Goal: Task Accomplishment & Management: Complete application form

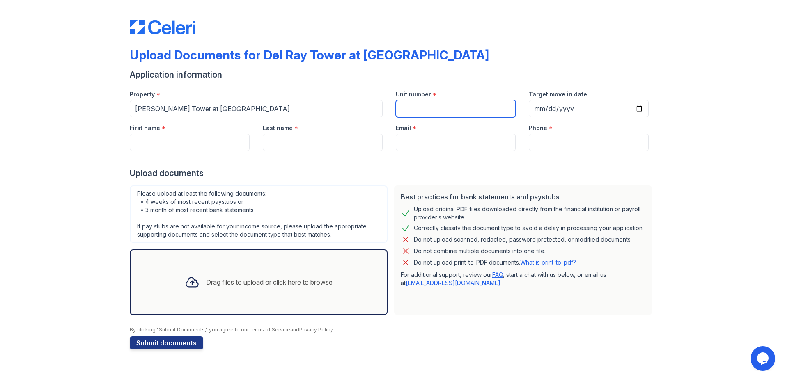
click at [427, 106] on input "Unit number" at bounding box center [456, 108] width 120 height 17
type input "0101"
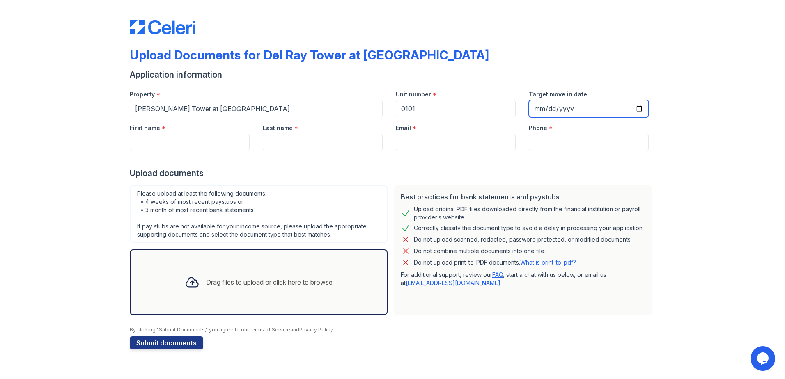
click at [636, 106] on input "Target move in date" at bounding box center [589, 108] width 120 height 17
type input "[DATE]"
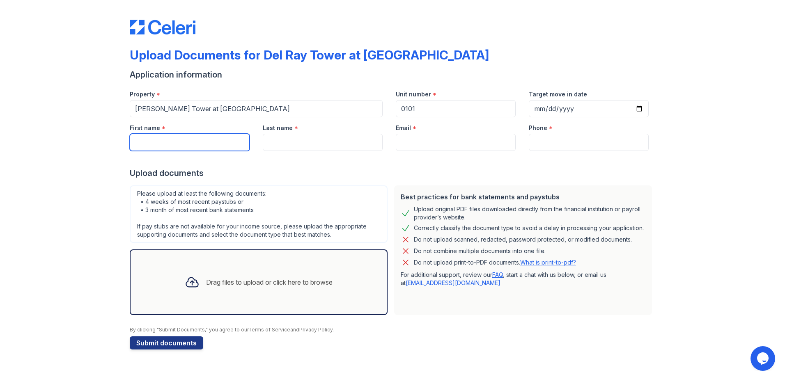
click at [199, 142] on input "First name" at bounding box center [190, 142] width 120 height 17
type input "[PERSON_NAME]"
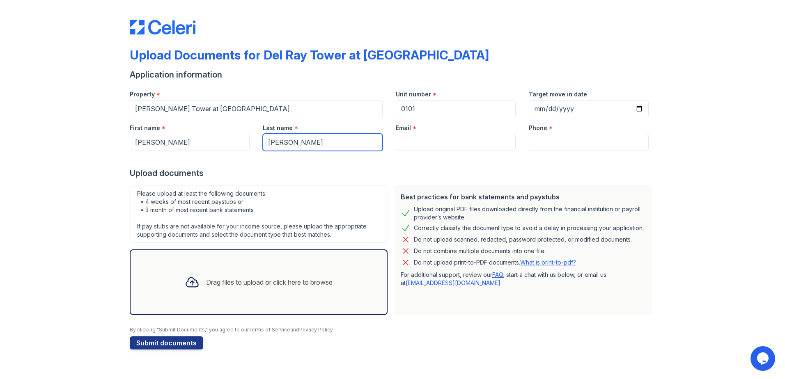
type input "[PERSON_NAME]"
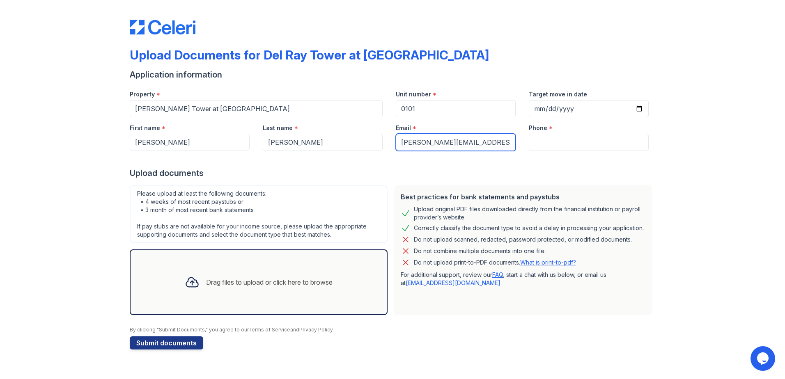
type input "[PERSON_NAME][EMAIL_ADDRESS][DOMAIN_NAME]"
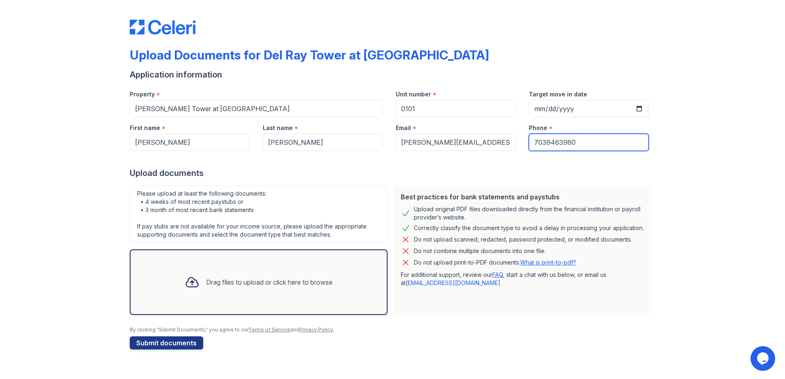
type input "7039463980"
click at [349, 165] on div at bounding box center [393, 159] width 526 height 16
click at [599, 322] on div at bounding box center [393, 323] width 526 height 8
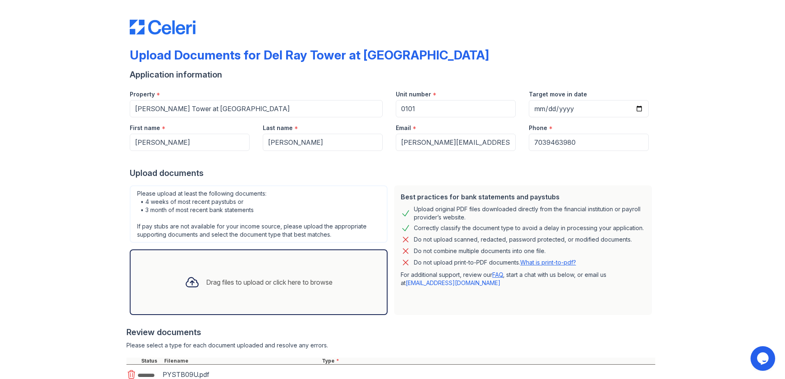
scroll to position [55, 0]
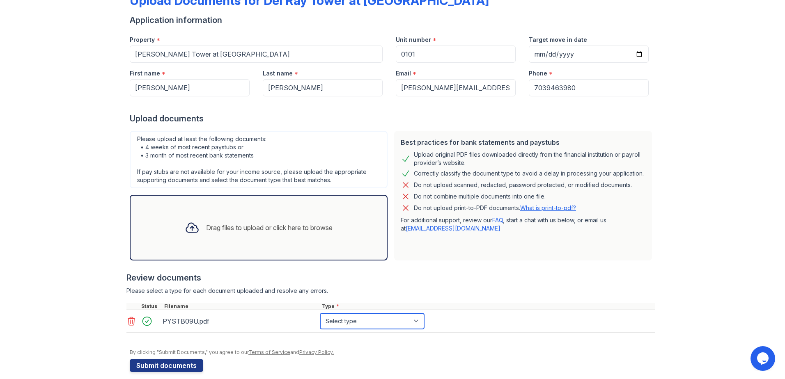
click at [367, 321] on select "Select type Paystub Bank Statement Offer Letter Tax Documents Benefit Award Let…" at bounding box center [372, 322] width 104 height 16
select select "paystub"
click at [320, 314] on select "Select type Paystub Bank Statement Offer Letter Tax Documents Benefit Award Let…" at bounding box center [372, 322] width 104 height 16
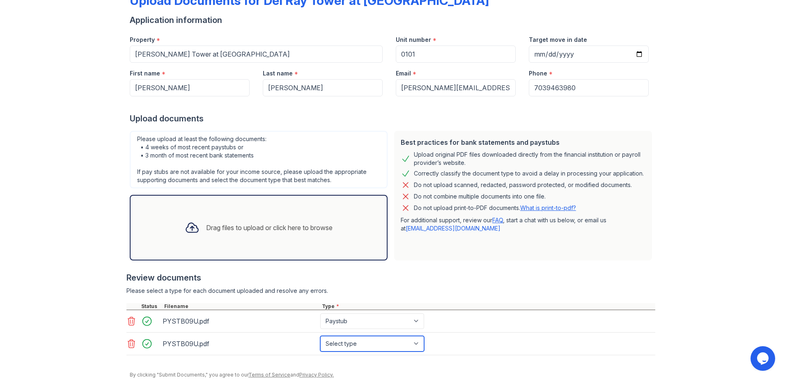
click at [351, 340] on select "Select type Paystub Bank Statement Offer Letter Tax Documents Benefit Award Let…" at bounding box center [372, 344] width 104 height 16
select select "paystub"
click at [320, 336] on select "Select type Paystub Bank Statement Offer Letter Tax Documents Benefit Award Let…" at bounding box center [372, 344] width 104 height 16
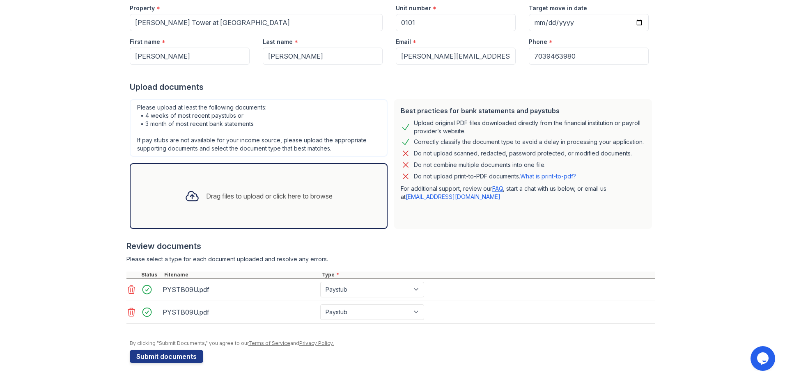
scroll to position [87, 0]
click at [158, 357] on button "Submit documents" at bounding box center [166, 356] width 73 height 13
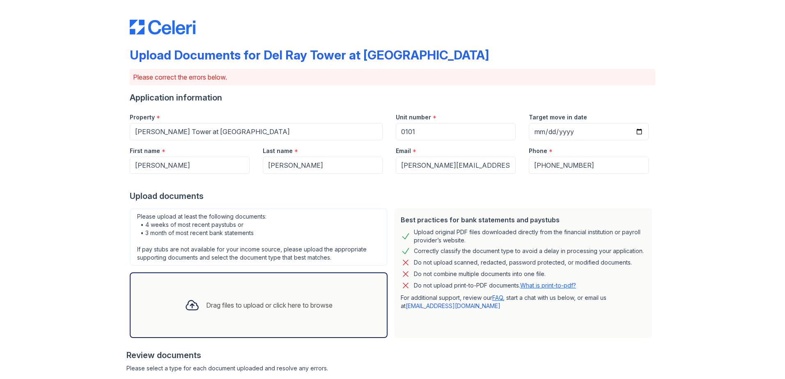
scroll to position [118, 0]
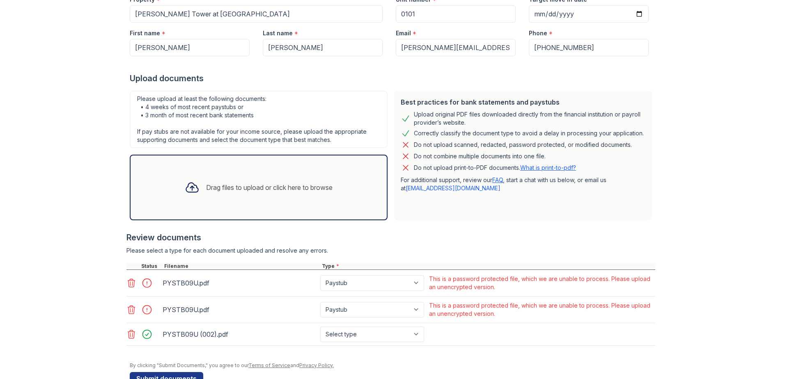
click at [129, 311] on icon at bounding box center [131, 310] width 10 height 10
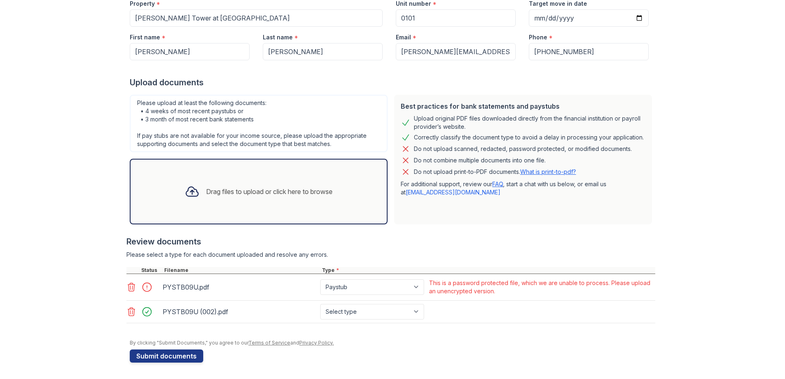
click at [129, 285] on icon at bounding box center [131, 287] width 10 height 10
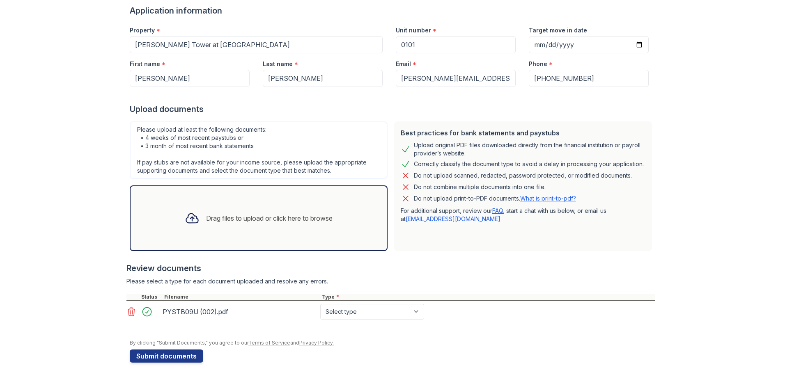
scroll to position [87, 0]
click at [408, 314] on select "Select type Paystub Bank Statement Offer Letter Tax Documents Benefit Award Let…" at bounding box center [372, 312] width 104 height 16
select select "paystub"
click at [320, 304] on select "Select type Paystub Bank Statement Offer Letter Tax Documents Benefit Award Let…" at bounding box center [372, 312] width 104 height 16
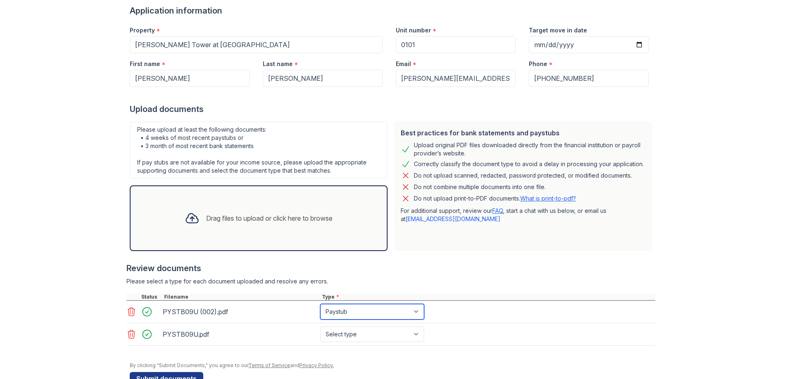
click at [399, 309] on select "Select type Paystub Bank Statement Offer Letter Tax Documents Benefit Award Let…" at bounding box center [372, 312] width 104 height 16
click at [401, 333] on select "Select type Paystub Bank Statement Offer Letter Tax Documents Benefit Award Let…" at bounding box center [372, 335] width 104 height 16
select select "paystub"
click at [320, 327] on select "Select type Paystub Bank Statement Offer Letter Tax Documents Benefit Award Let…" at bounding box center [372, 335] width 104 height 16
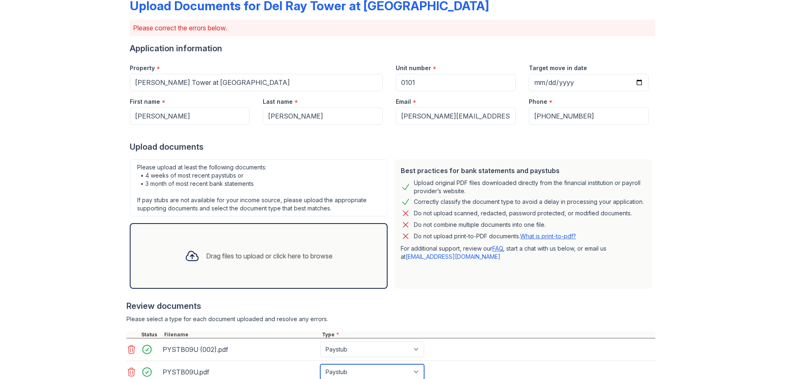
scroll to position [110, 0]
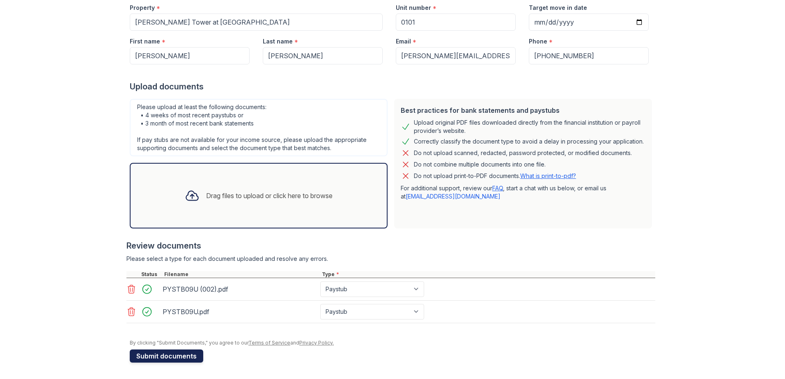
click at [153, 357] on button "Submit documents" at bounding box center [166, 356] width 73 height 13
